Goal: Task Accomplishment & Management: Use online tool/utility

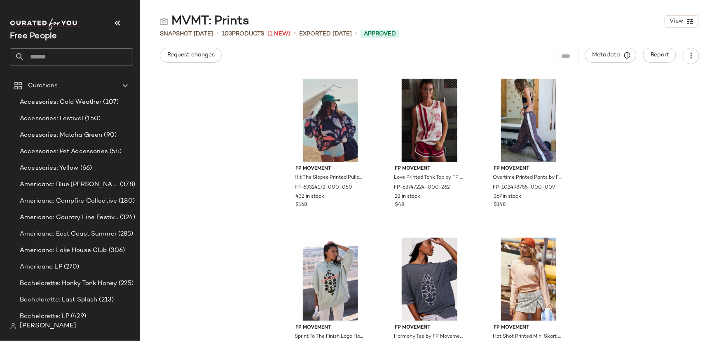
click at [70, 62] on input "text" at bounding box center [79, 56] width 108 height 17
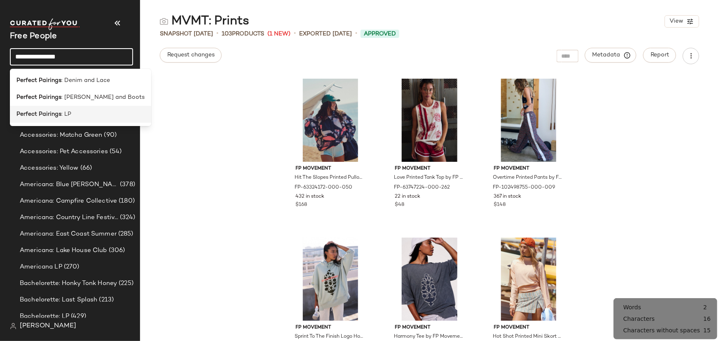
type input "**********"
click at [96, 119] on div "Perfect Pairings : LP" at bounding box center [80, 114] width 141 height 17
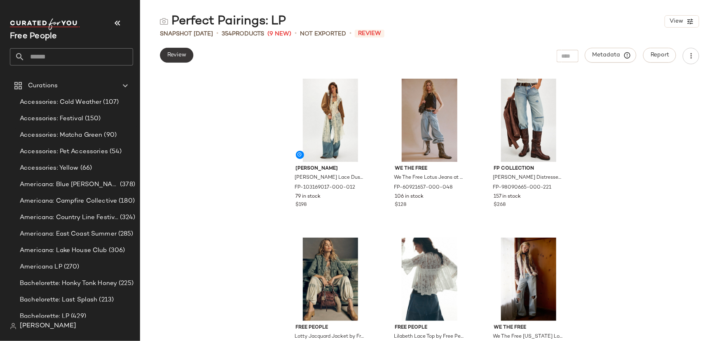
click at [180, 50] on button "Review" at bounding box center [176, 55] width 33 height 15
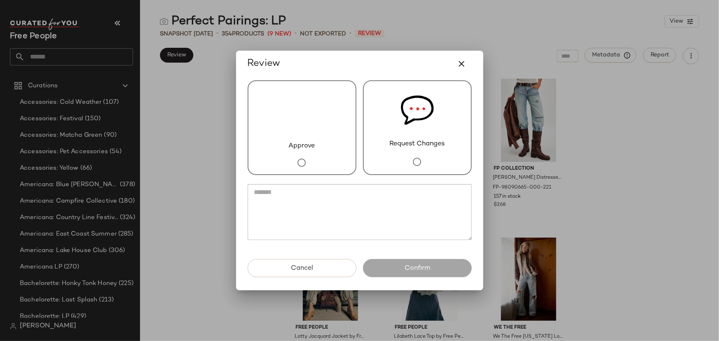
click at [324, 122] on div "Approve" at bounding box center [302, 127] width 109 height 95
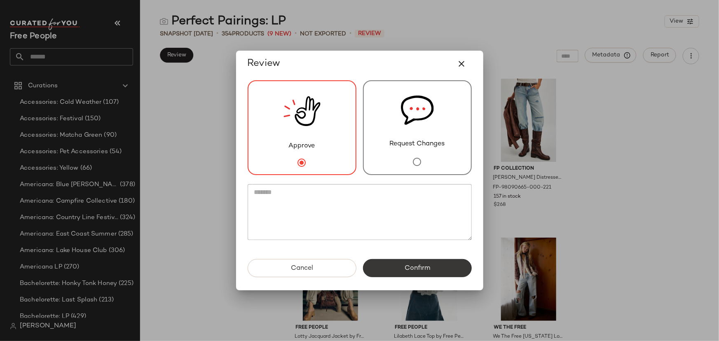
click at [404, 271] on span "Confirm" at bounding box center [417, 268] width 26 height 8
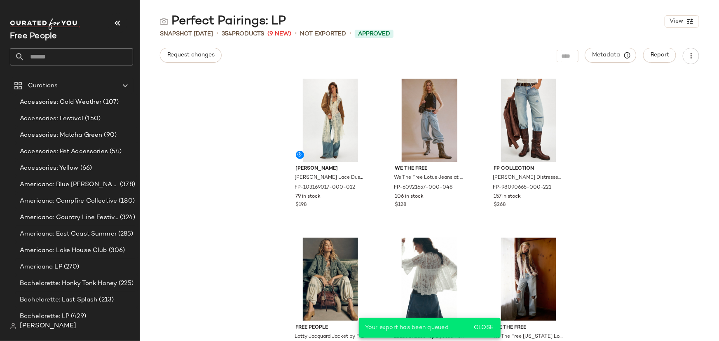
click at [60, 56] on input "text" at bounding box center [79, 56] width 108 height 17
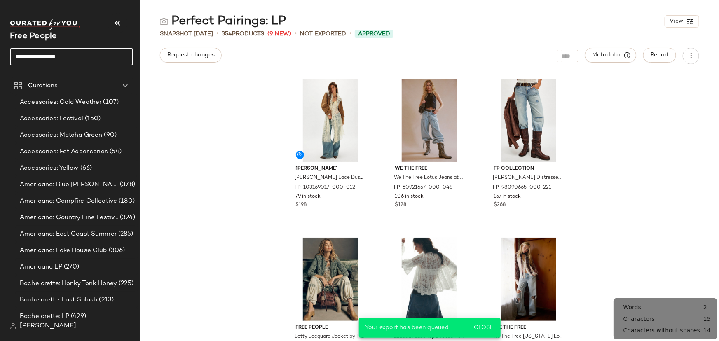
type input "**********"
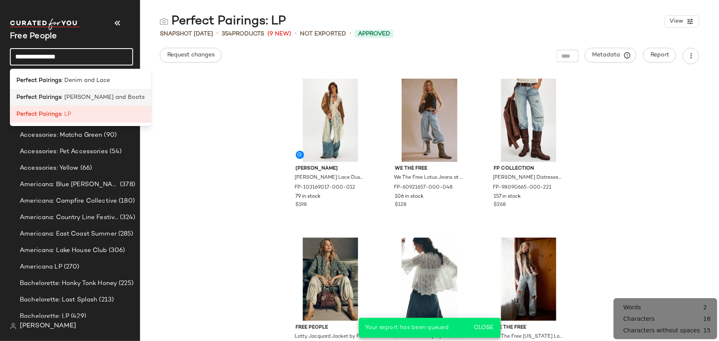
click at [68, 99] on span ": [PERSON_NAME] and Boots" at bounding box center [102, 97] width 83 height 9
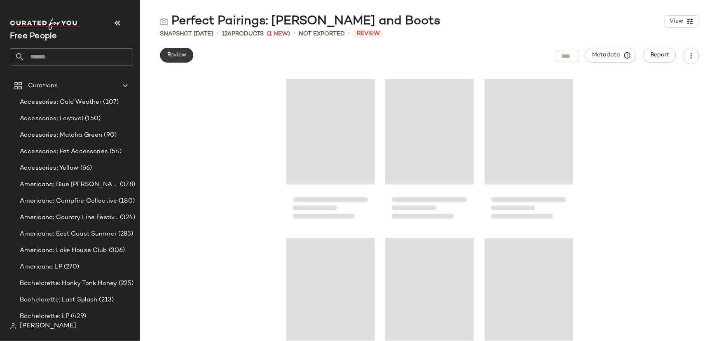
click at [187, 57] on button "Review" at bounding box center [176, 55] width 33 height 15
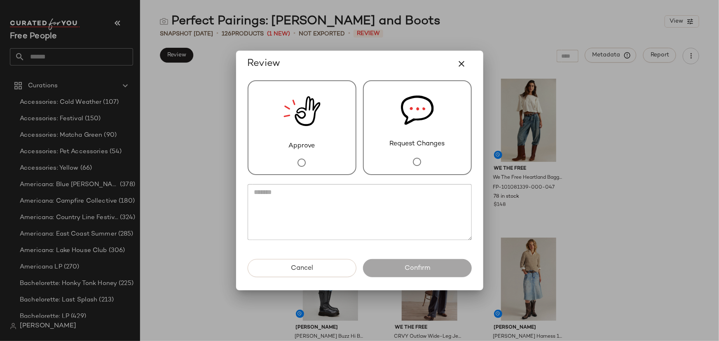
click at [322, 125] on div "Approve" at bounding box center [302, 127] width 109 height 95
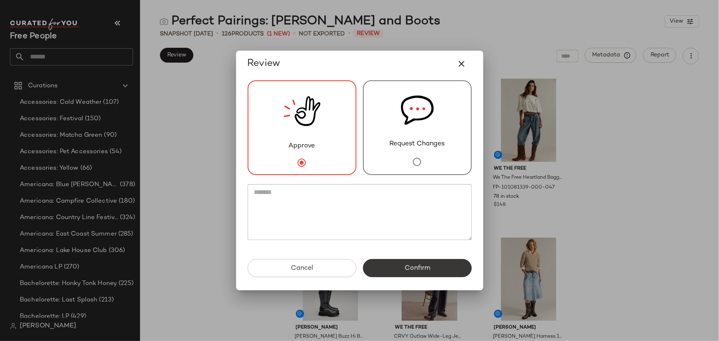
click at [428, 275] on button "Confirm" at bounding box center [417, 268] width 109 height 18
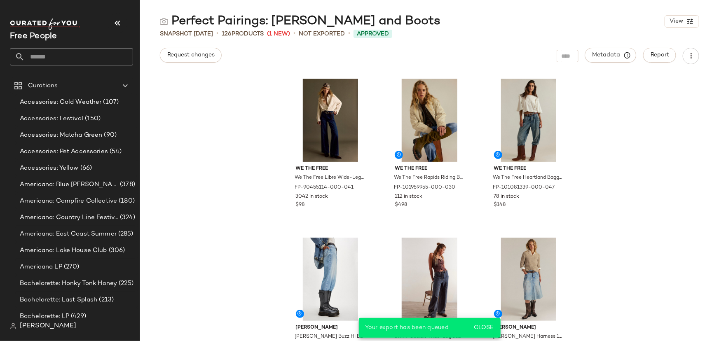
click at [64, 56] on input "text" at bounding box center [79, 56] width 108 height 17
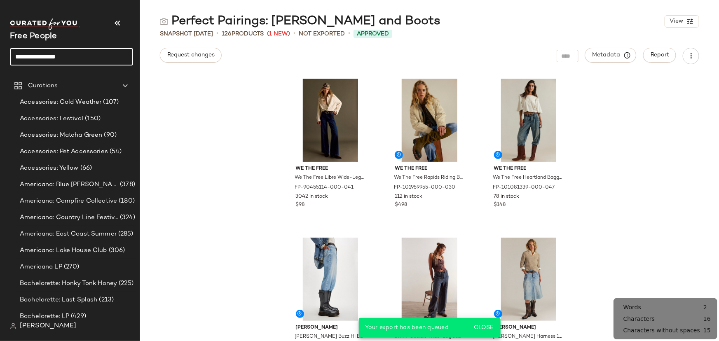
type input "**********"
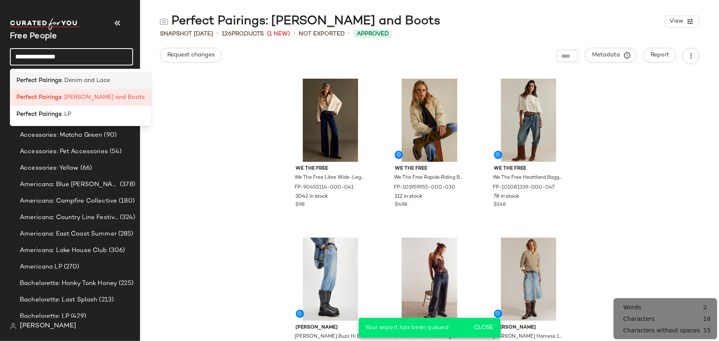
click at [73, 81] on span ": Denim and Lace" at bounding box center [85, 80] width 49 height 9
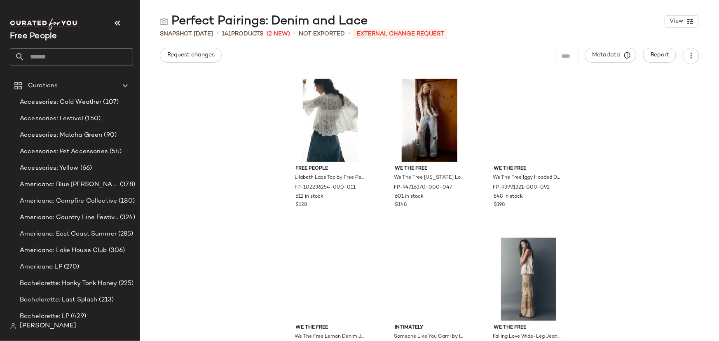
click at [189, 56] on span "Request changes" at bounding box center [191, 55] width 48 height 7
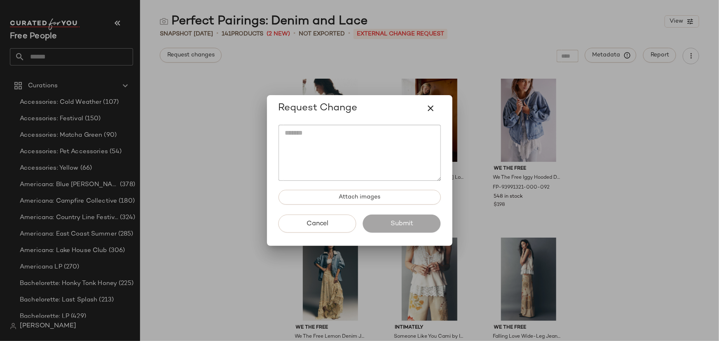
click at [308, 125] on textarea at bounding box center [359, 153] width 162 height 56
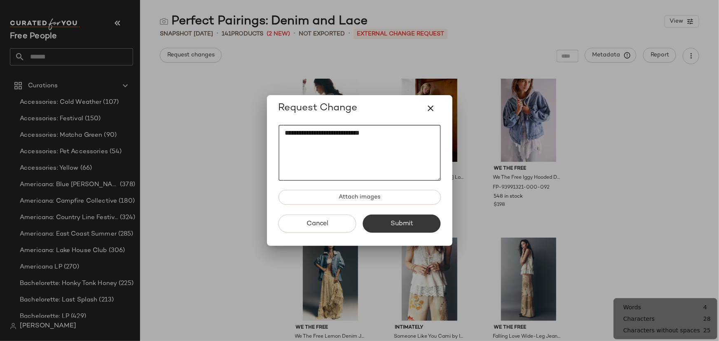
type textarea "**********"
click at [412, 228] on button "Submit" at bounding box center [402, 224] width 78 height 18
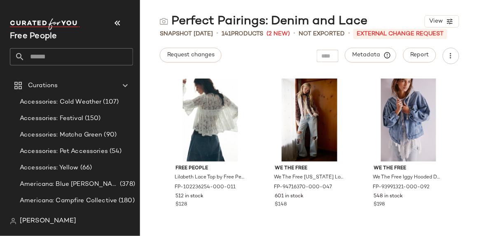
click at [108, 56] on input "text" at bounding box center [79, 56] width 108 height 17
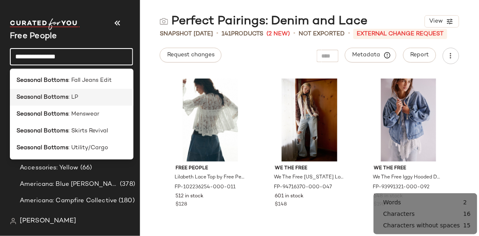
type input "**********"
click at [93, 98] on div "Seasonal Bottoms : LP" at bounding box center [71, 97] width 110 height 9
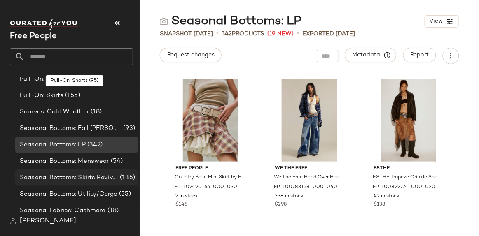
scroll to position [2407, 0]
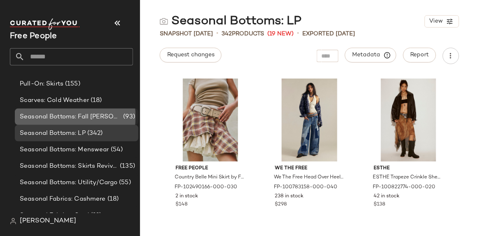
click at [76, 119] on span "Seasonal Bottoms: Fall [PERSON_NAME] Edit" at bounding box center [71, 116] width 102 height 9
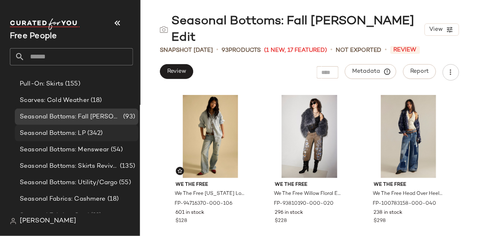
click at [63, 138] on div "Seasonal Bottoms: LP (342)" at bounding box center [77, 133] width 124 height 16
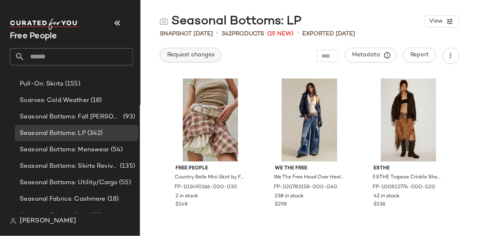
click at [191, 55] on span "Request changes" at bounding box center [191, 55] width 48 height 7
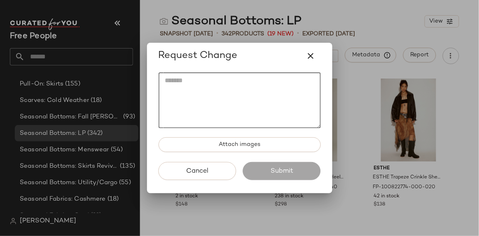
click at [199, 84] on textarea at bounding box center [240, 100] width 162 height 56
click at [352, 19] on div at bounding box center [239, 118] width 479 height 236
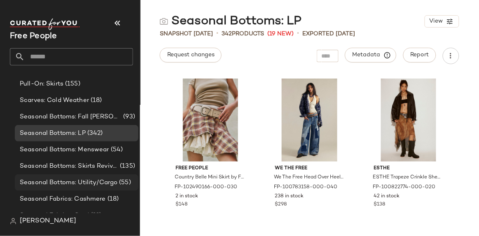
click at [100, 182] on span "Seasonal Bottoms: Utility/Cargo" at bounding box center [69, 182] width 98 height 9
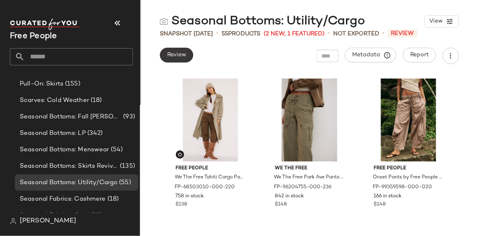
click at [179, 58] on span "Review" at bounding box center [176, 55] width 19 height 7
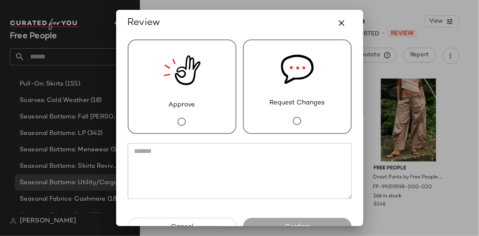
click at [205, 82] on div "Approve" at bounding box center [182, 87] width 109 height 95
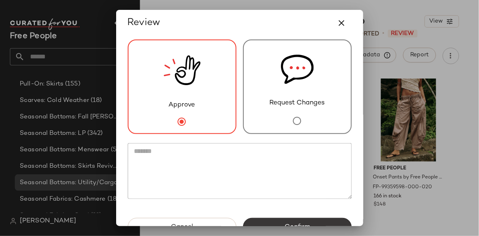
click at [264, 224] on button "Confirm" at bounding box center [297, 227] width 109 height 18
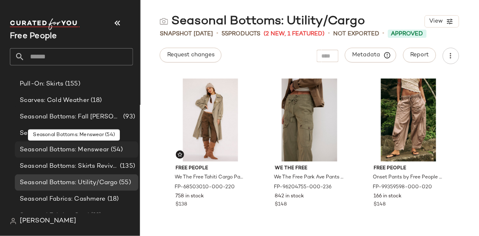
click at [87, 149] on span "Seasonal Bottoms: Menswear" at bounding box center [64, 149] width 89 height 9
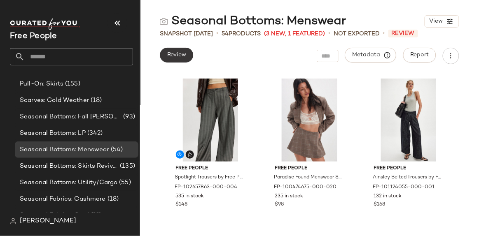
click at [168, 57] on span "Review" at bounding box center [176, 55] width 19 height 7
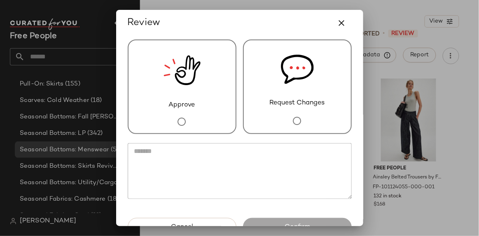
drag, startPoint x: 203, startPoint y: 92, endPoint x: 242, endPoint y: 141, distance: 62.5
click at [203, 93] on div "Approve" at bounding box center [182, 87] width 109 height 95
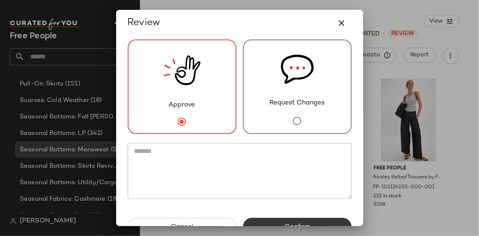
click at [278, 222] on button "Confirm" at bounding box center [297, 227] width 109 height 18
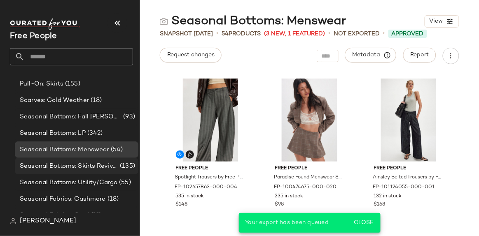
click at [65, 168] on span "Seasonal Bottoms: Skirts Revival" at bounding box center [69, 166] width 98 height 9
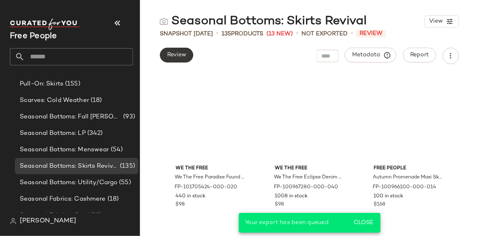
click at [185, 54] on span "Review" at bounding box center [176, 55] width 19 height 7
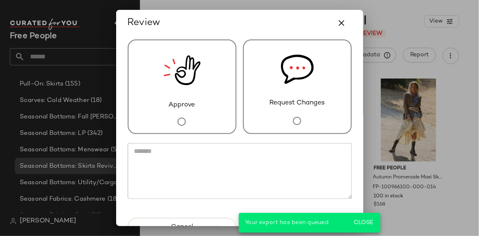
click at [212, 98] on div "Approve" at bounding box center [182, 87] width 109 height 95
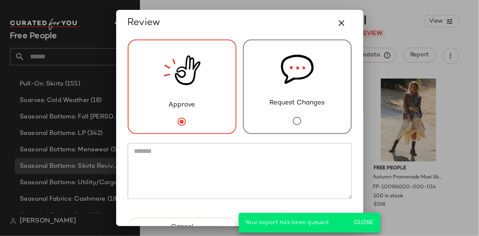
scroll to position [23, 0]
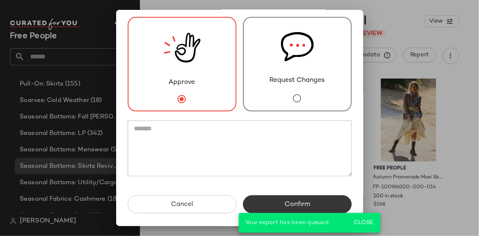
click at [287, 203] on span "Confirm" at bounding box center [297, 205] width 26 height 8
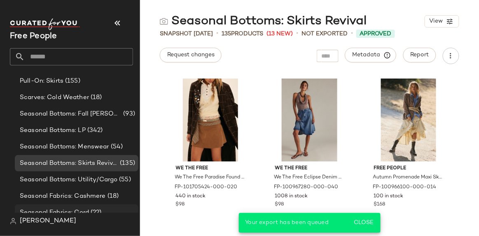
scroll to position [2407, 0]
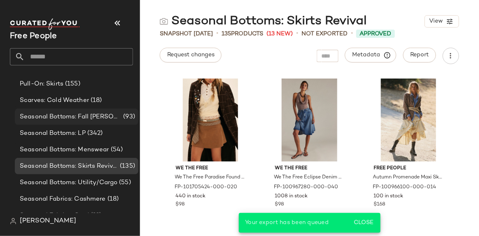
click at [86, 117] on span "Seasonal Bottoms: Fall [PERSON_NAME] Edit" at bounding box center [71, 116] width 102 height 9
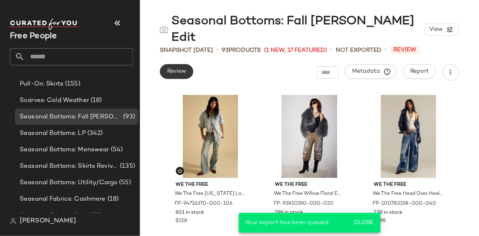
click at [180, 68] on span "Review" at bounding box center [176, 71] width 19 height 7
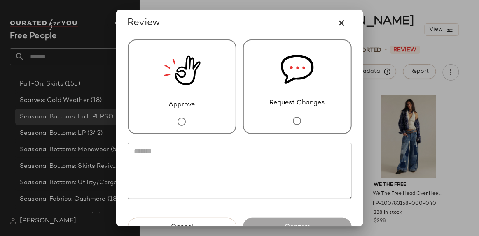
click at [201, 107] on div "Approve" at bounding box center [182, 87] width 109 height 95
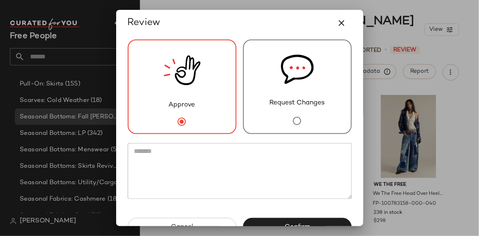
click at [273, 217] on div "Approve Request Changes" at bounding box center [239, 127] width 237 height 182
click at [273, 222] on button "Confirm" at bounding box center [297, 227] width 109 height 18
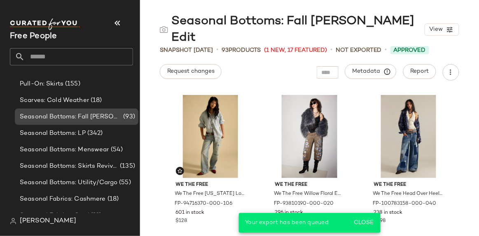
click at [74, 119] on span "Seasonal Bottoms: Fall [PERSON_NAME] Edit" at bounding box center [71, 116] width 102 height 9
click at [75, 127] on div "Seasonal Bottoms: LP (342)" at bounding box center [77, 133] width 124 height 16
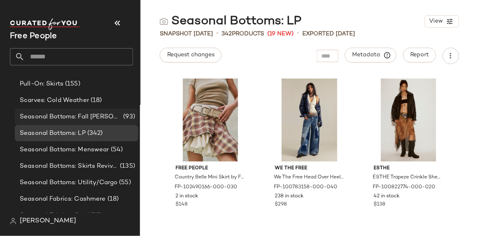
click at [83, 121] on div "Seasonal Bottoms: Fall Jeans Edit (93)" at bounding box center [77, 117] width 124 height 16
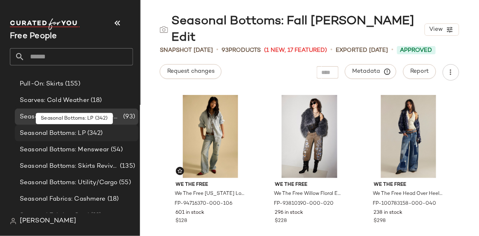
click at [87, 132] on span "(342)" at bounding box center [94, 133] width 17 height 9
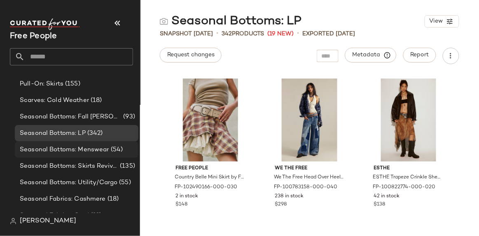
click at [84, 150] on span "Seasonal Bottoms: Menswear" at bounding box center [64, 149] width 89 height 9
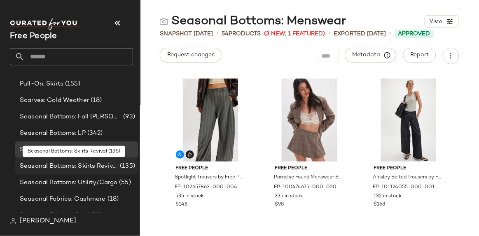
click at [96, 171] on span "Seasonal Bottoms: Skirts Revival" at bounding box center [69, 166] width 98 height 9
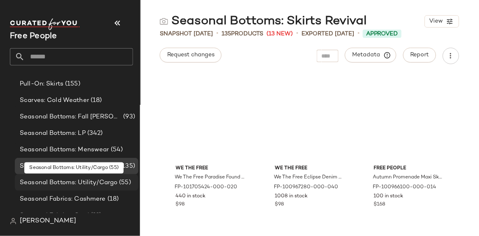
click at [93, 182] on span "Seasonal Bottoms: Utility/Cargo" at bounding box center [69, 182] width 98 height 9
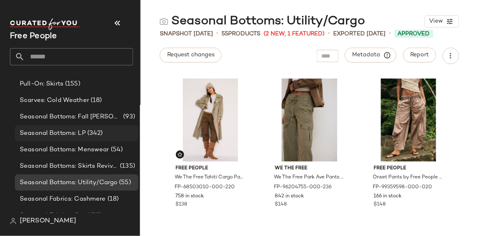
scroll to position [2444, 0]
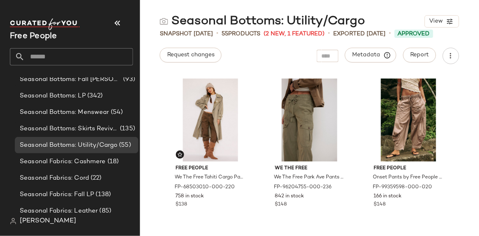
click at [73, 52] on input "text" at bounding box center [79, 56] width 108 height 17
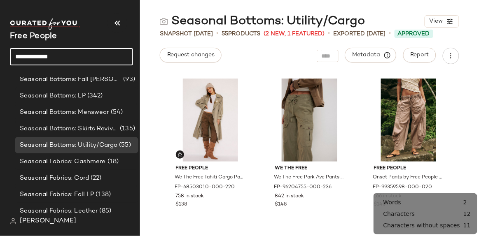
type input "**********"
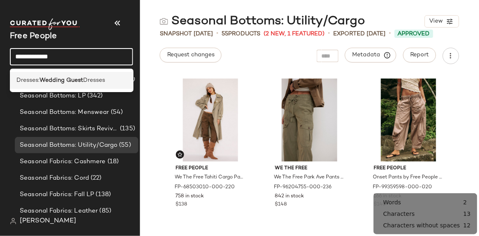
click at [89, 84] on span "Dresses" at bounding box center [94, 80] width 22 height 9
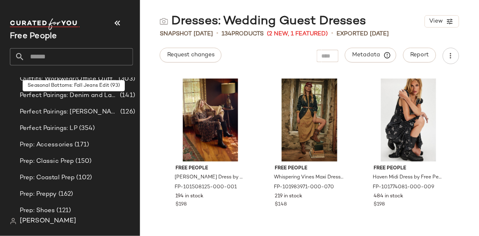
scroll to position [2108, 0]
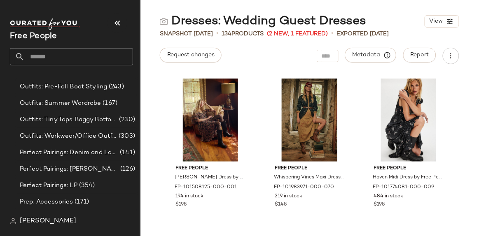
click at [55, 59] on input "text" at bounding box center [79, 56] width 108 height 17
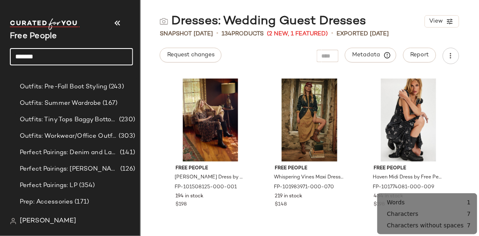
type input "*******"
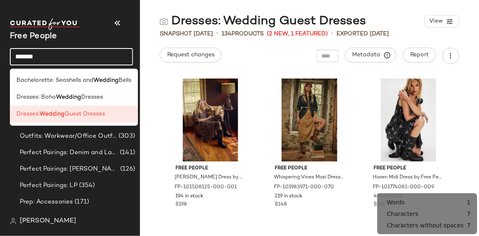
click at [53, 57] on input "*******" at bounding box center [71, 56] width 123 height 17
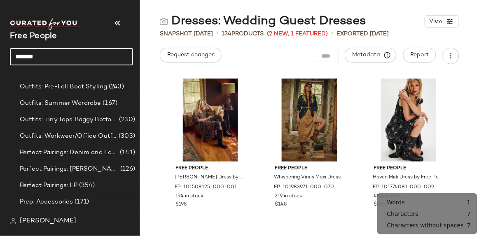
click at [53, 57] on input "*******" at bounding box center [71, 56] width 123 height 17
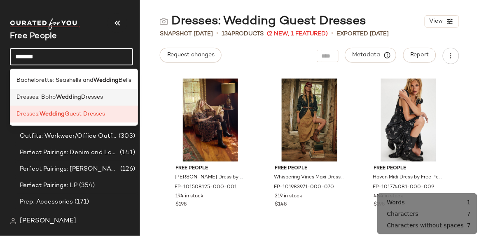
click at [117, 96] on div "Dresses: Boho Wedding Dresses" at bounding box center [73, 97] width 115 height 9
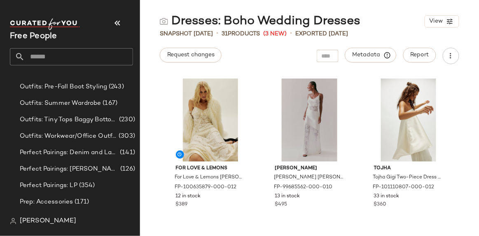
click at [43, 57] on input "text" at bounding box center [79, 56] width 108 height 17
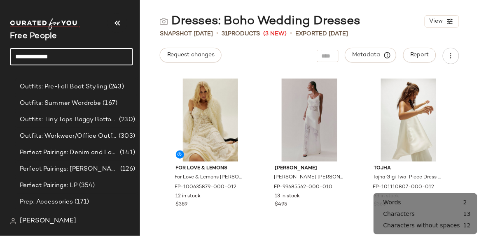
type input "**********"
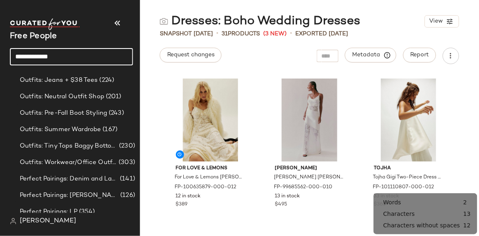
scroll to position [2108, 0]
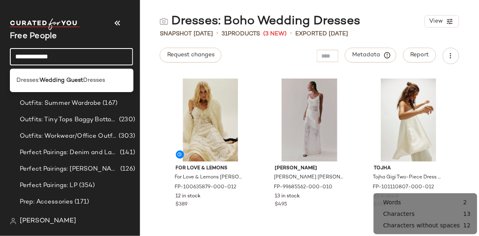
click at [89, 33] on div "Free People" at bounding box center [71, 36] width 123 height 13
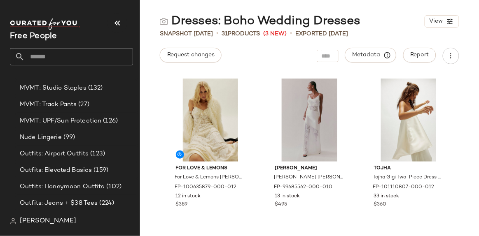
scroll to position [2022, 0]
